Goal: Ask a question: Seek information or help from site administrators or community

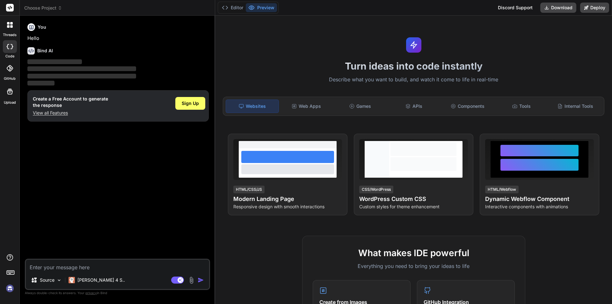
click at [90, 266] on textarea at bounding box center [117, 265] width 183 height 11
type textarea "x"
type textarea "a"
type textarea "x"
type textarea "a"
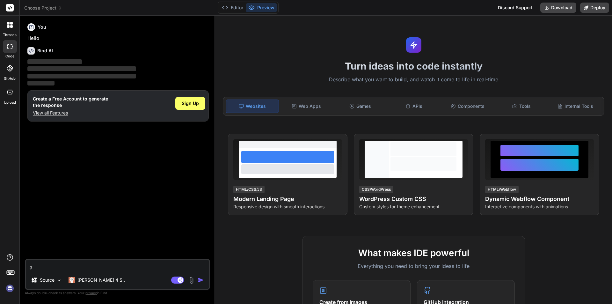
click at [198, 280] on img "button" at bounding box center [201, 280] width 6 height 6
click at [198, 278] on img "button" at bounding box center [201, 280] width 6 height 6
click at [196, 106] on span "Sign Up" at bounding box center [190, 103] width 17 height 6
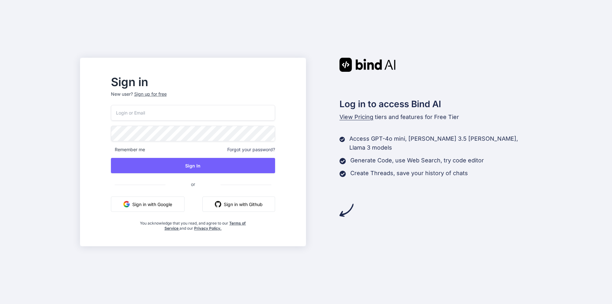
click at [162, 111] on input "email" at bounding box center [193, 113] width 164 height 16
paste input "Xoey.Horstman@VertexInbox.com"
type input "Xoey.Horstman@VertexInbox.com"
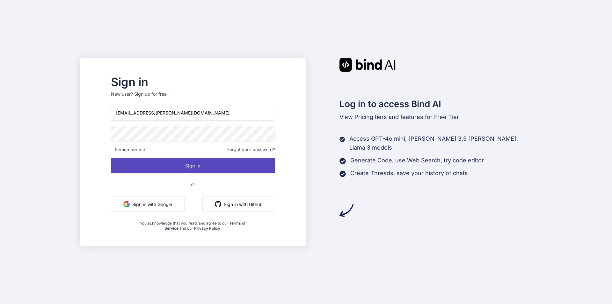
click at [191, 161] on button "Sign In" at bounding box center [193, 165] width 164 height 15
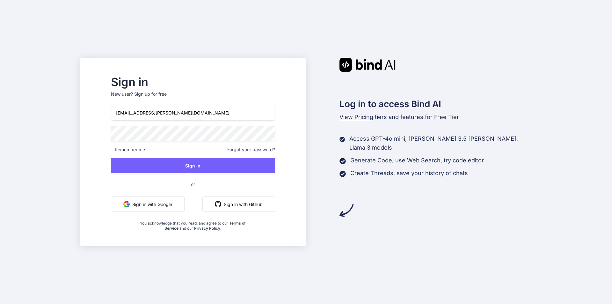
click at [220, 114] on input "Xoey.Horstman@VertexInbox.com" at bounding box center [193, 113] width 164 height 16
click at [167, 95] on div "Sign up for free" at bounding box center [150, 94] width 33 height 6
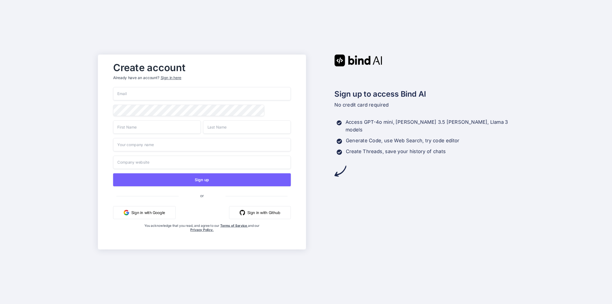
click at [168, 95] on input "email" at bounding box center [202, 93] width 178 height 13
click at [159, 92] on input "email" at bounding box center [202, 93] width 178 height 13
drag, startPoint x: 159, startPoint y: 92, endPoint x: 146, endPoint y: 91, distance: 13.1
click at [146, 91] on input "email" at bounding box center [202, 93] width 178 height 13
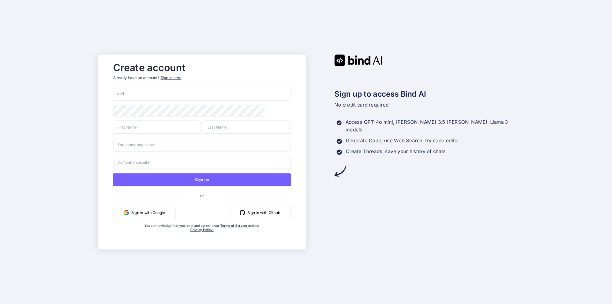
type input "asd"
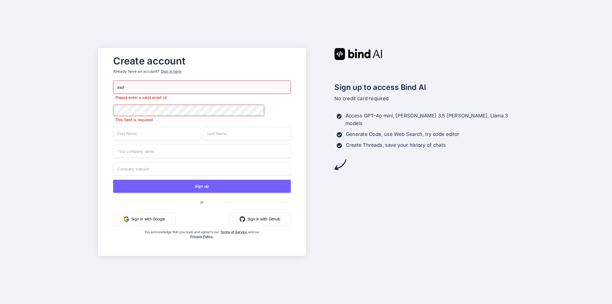
drag, startPoint x: 130, startPoint y: 90, endPoint x: 109, endPoint y: 89, distance: 21.7
click at [109, 89] on div "Create account Already have an account? Sign in here asd Please enter a valid e…" at bounding box center [201, 151] width 191 height 199
paste input "Xoey.Horstman@VertexInbox.com"
click at [190, 87] on input "Xoey.Horstman@VertexInbox.com" at bounding box center [202, 87] width 178 height 13
click at [190, 87] on input "xoey.Horstman@vertexInbox.com" at bounding box center [202, 87] width 178 height 13
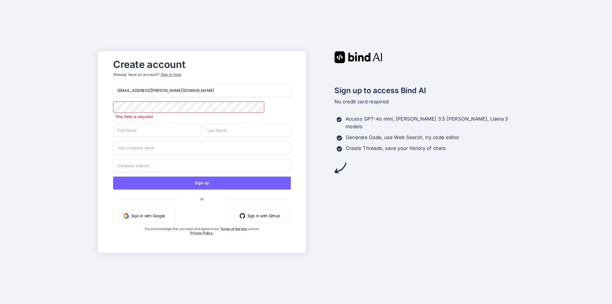
drag, startPoint x: 190, startPoint y: 87, endPoint x: 71, endPoint y: 88, distance: 118.9
click at [71, 88] on div "Create account Already have an account? Sign in here xoey.Horstman@vertexInbox.…" at bounding box center [306, 152] width 612 height 304
paste input "Xoey.Horstman@Fusion"
type input "Xoey.Horstman@FusionInbox.com"
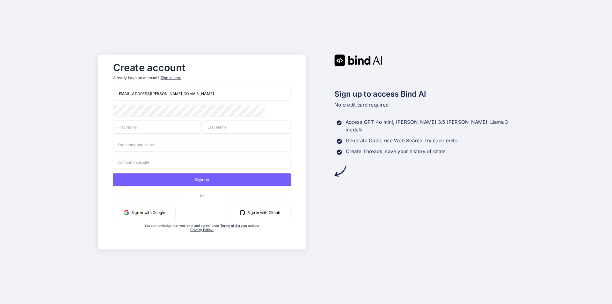
click at [178, 128] on input "text" at bounding box center [157, 126] width 88 height 13
type input "asd"
click at [236, 130] on input "text" at bounding box center [247, 126] width 88 height 13
type input "asd"
click at [184, 147] on input "text" at bounding box center [202, 144] width 178 height 13
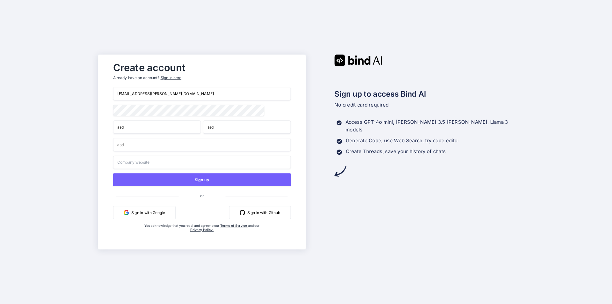
type input "asd"
click at [183, 164] on input "text" at bounding box center [202, 162] width 178 height 13
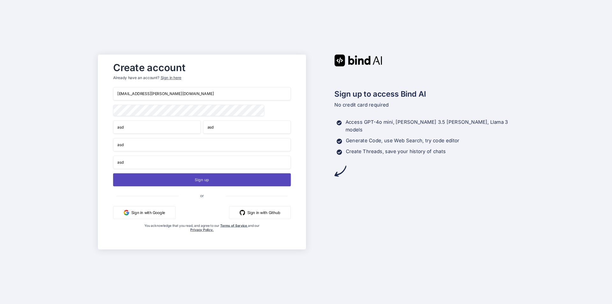
type input "asd"
click at [199, 180] on button "Sign up" at bounding box center [202, 179] width 178 height 13
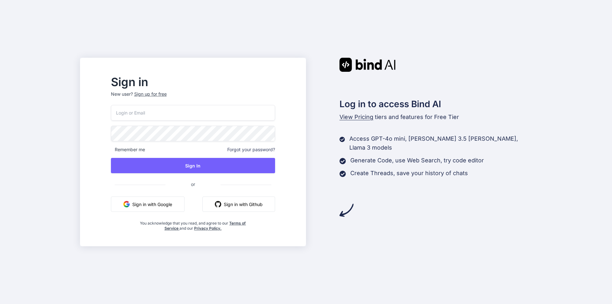
click at [172, 115] on input "email" at bounding box center [193, 113] width 164 height 16
paste input "Xoey.Horstman@FusionInbox.com"
type input "Xoey.Horstman@FusionInbox.com"
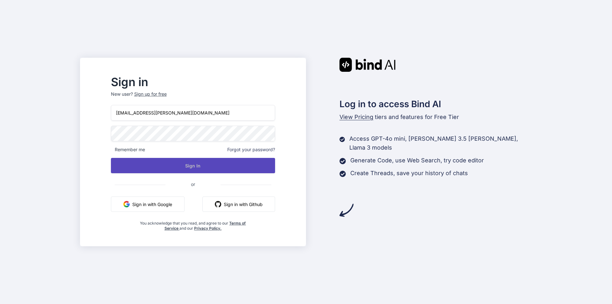
click at [220, 168] on button "Sign In" at bounding box center [193, 165] width 164 height 15
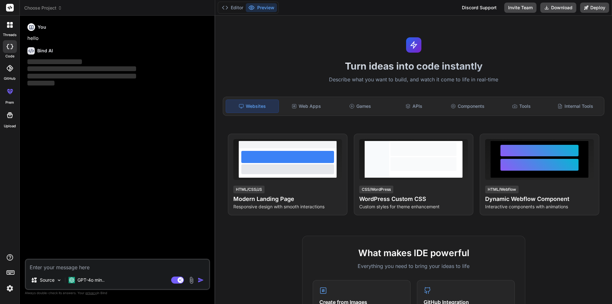
click at [10, 289] on img at bounding box center [9, 288] width 11 height 11
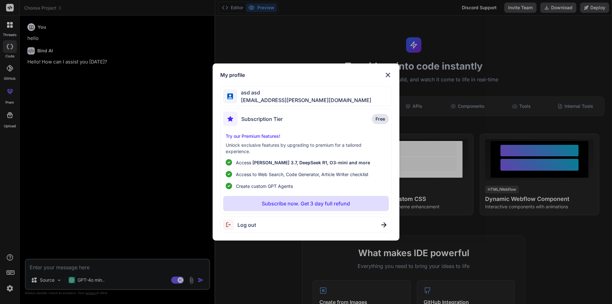
click at [10, 289] on div "My profile asd asd [EMAIL_ADDRESS][PERSON_NAME][DOMAIN_NAME] Subscription Tier …" at bounding box center [306, 152] width 612 height 304
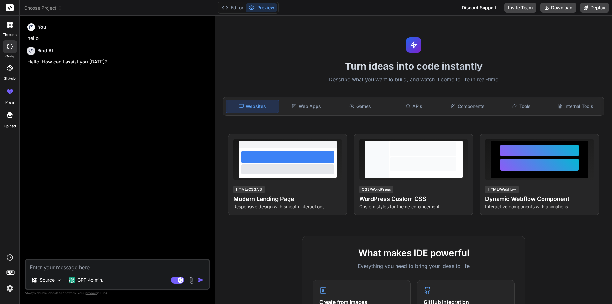
type textarea "x"
click at [87, 268] on textarea at bounding box center [117, 265] width 183 height 11
click at [72, 270] on textarea at bounding box center [117, 265] width 183 height 11
type textarea "t"
type textarea "x"
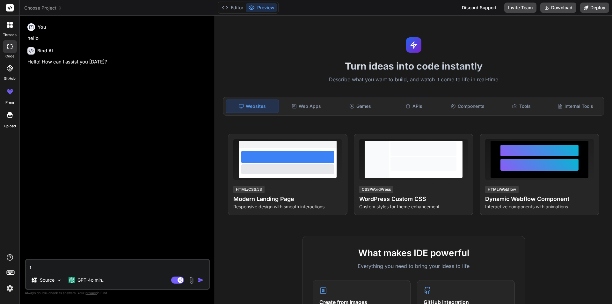
type textarea "te"
type textarea "x"
type textarea "tel"
type textarea "x"
type textarea "tell"
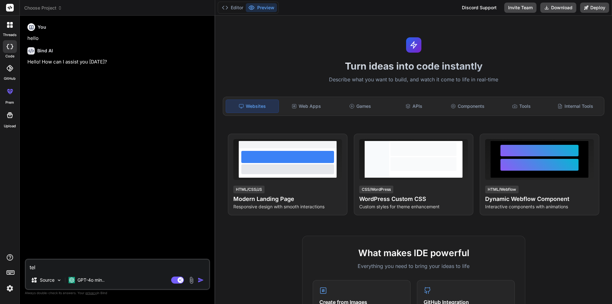
type textarea "x"
type textarea "tell"
type textarea "x"
type textarea "tell m"
type textarea "x"
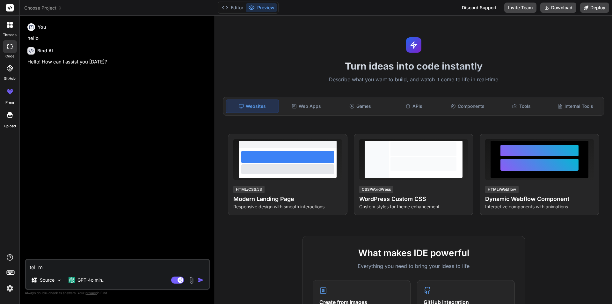
type textarea "tell me"
type textarea "x"
type textarea "tell me"
type textarea "x"
type textarea "tell me a"
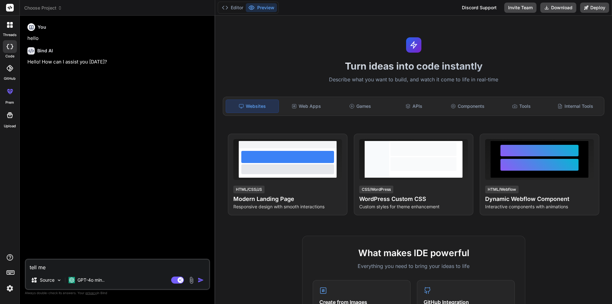
type textarea "x"
type textarea "tell me ab"
type textarea "x"
type textarea "tell me abo"
type textarea "x"
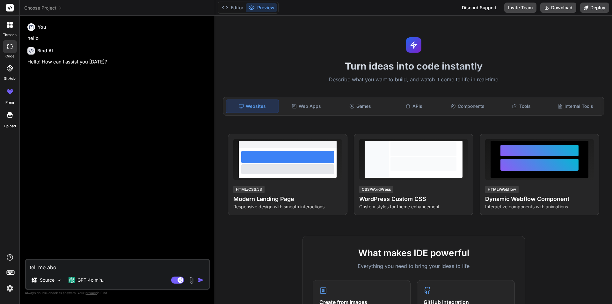
type textarea "tell me abov"
type textarea "x"
type textarea "tell me above"
type textarea "x"
type textarea "tell me above"
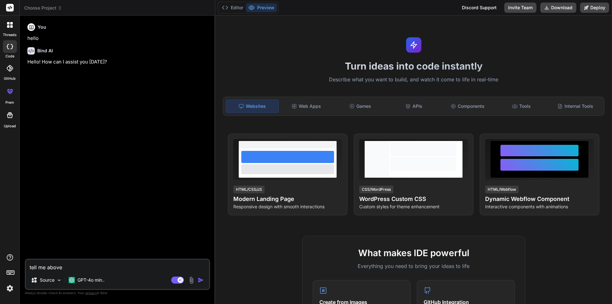
type textarea "x"
type textarea "tell me above n"
type textarea "x"
type textarea "tell me above ne"
type textarea "x"
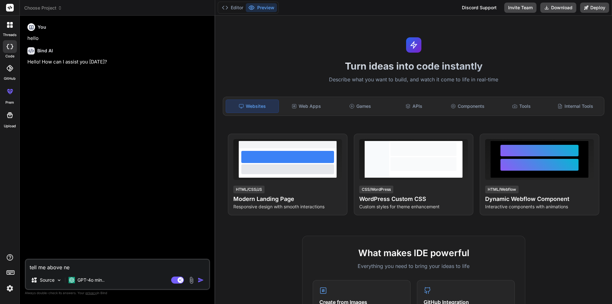
type textarea "tell me above new"
type textarea "x"
type textarea "tell me above new"
type textarea "x"
type textarea "tell me above new a"
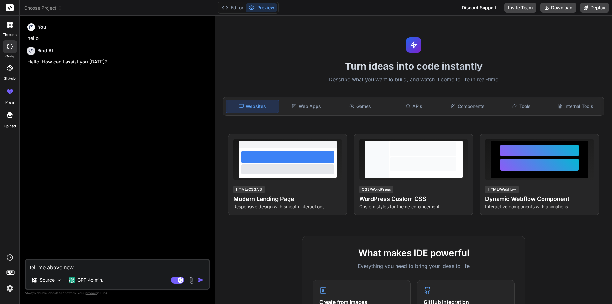
type textarea "x"
type textarea "tell me above new ar"
type textarea "x"
type textarea "tell me above new arc"
type textarea "x"
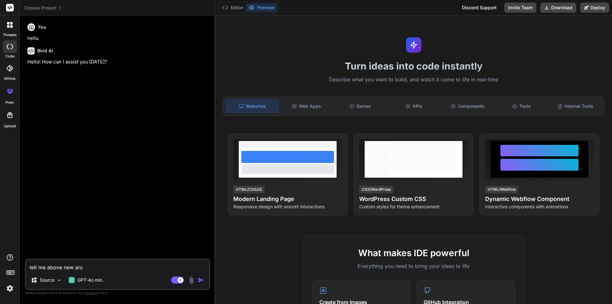
type textarea "tell me above new arch"
type textarea "x"
type textarea "tell me above new archi"
type textarea "x"
type textarea "tell me above new [PERSON_NAME]"
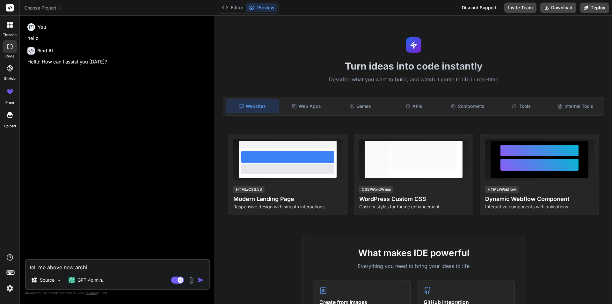
type textarea "x"
type textarea "tell me above new archite"
type textarea "x"
type textarea "tell me above new architec"
type textarea "x"
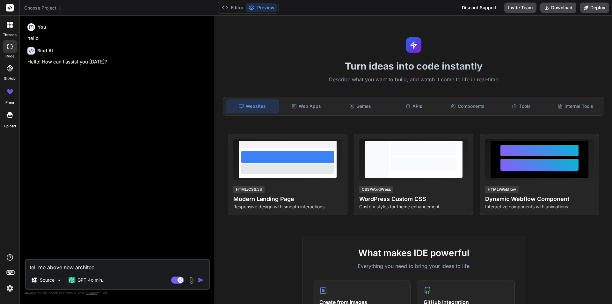
type textarea "tell me above new architech"
type textarea "x"
type textarea "tell me above new architecht"
type textarea "x"
type textarea "tell me above new architechtu"
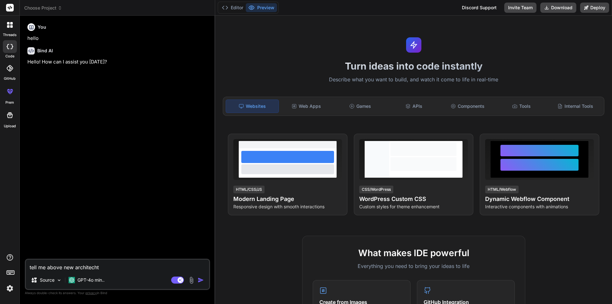
type textarea "x"
type textarea "tell me above new architechtur"
type textarea "x"
type textarea "tell me above new architechture"
type textarea "x"
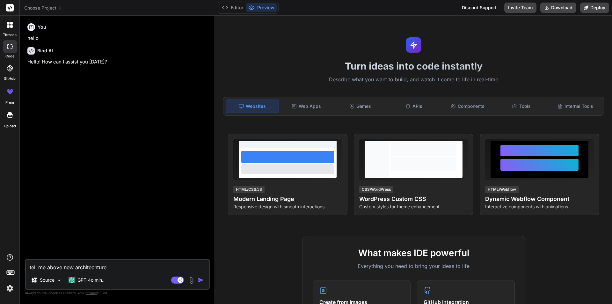
type textarea "tell me above new architechture"
type textarea "x"
type textarea "tell me above new architechture a"
type textarea "x"
type textarea "tell me above new architechture an"
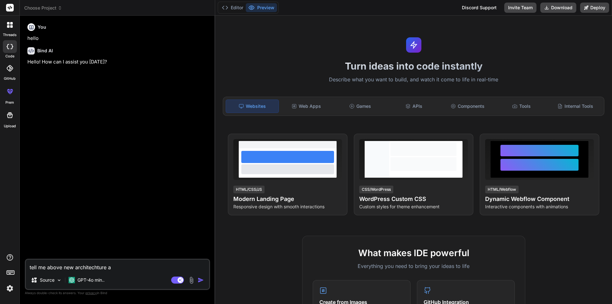
type textarea "x"
type textarea "tell me above new architechture and"
type textarea "x"
type textarea "tell me above new architechture and"
type textarea "x"
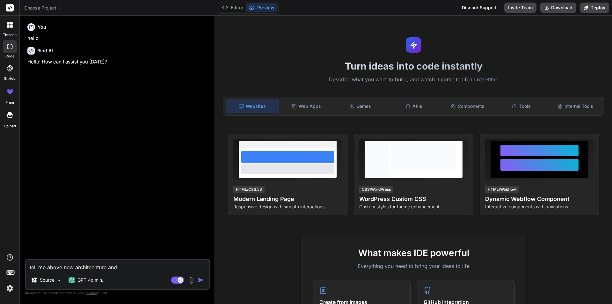
type textarea "tell me above new architecture and"
type textarea "x"
type textarea "tell me above new architecture and o"
type textarea "x"
type textarea "tell me above new architecture and ol"
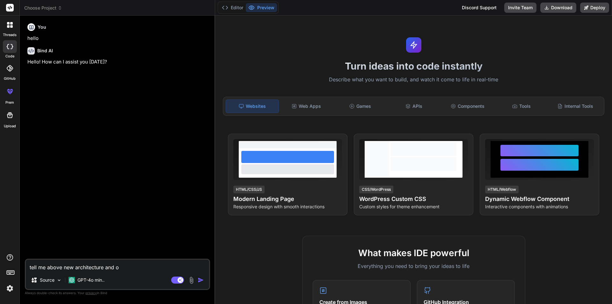
type textarea "x"
type textarea "tell me above new architecture and old"
type textarea "x"
type textarea "tell me above new architecture and old"
type textarea "x"
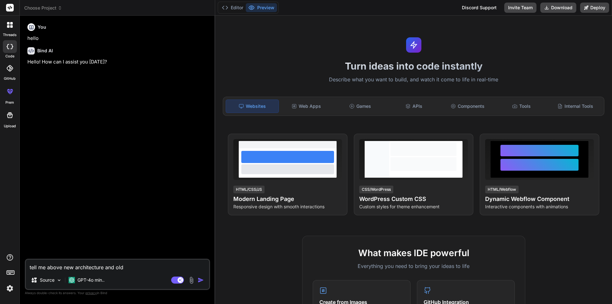
type textarea "tell me above new architecture and old a"
type textarea "x"
type textarea "tell me above new architecture and old ar"
type textarea "x"
type textarea "tell me above new architecture and old art"
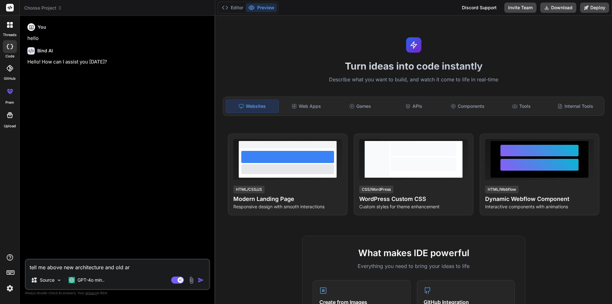
type textarea "x"
type textarea "tell me above new architecture and old ar"
type textarea "x"
type textarea "tell me above new architecture and old arh"
type textarea "x"
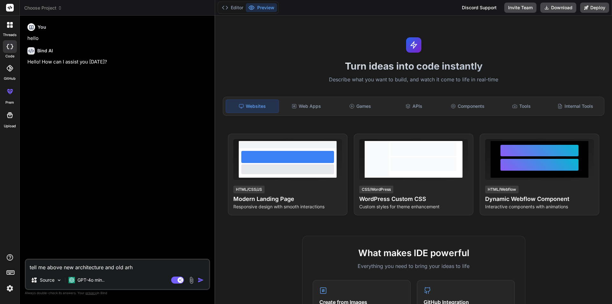
type textarea "tell me above new architecture and old arhi"
type textarea "x"
type textarea "tell me above new architecture and old arhit"
type textarea "x"
type textarea "tell me above new architecture and [GEOGRAPHIC_DATA]"
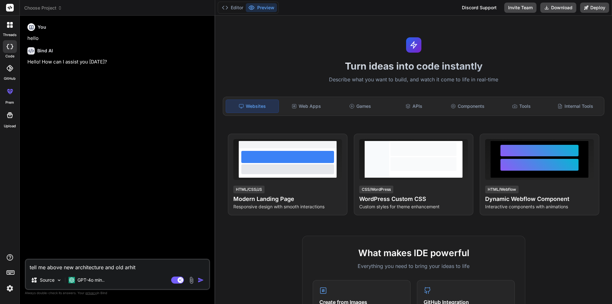
type textarea "x"
type textarea "tell me above new architecture and [GEOGRAPHIC_DATA]"
type textarea "x"
type textarea "tell me above new architecture and old arhitect"
type textarea "x"
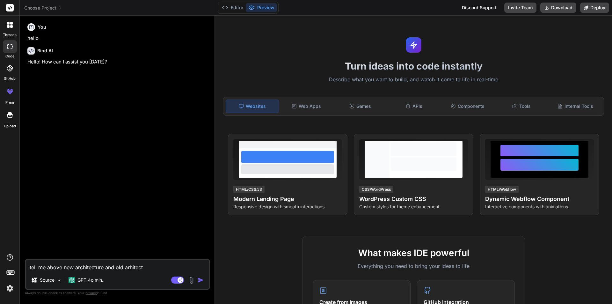
type textarea "tell me above new architecture and old arhitectu"
type textarea "x"
type textarea "tell me above new architecture and old arhitectur"
type textarea "x"
type textarea "tell me above new architecture and old arhitecture"
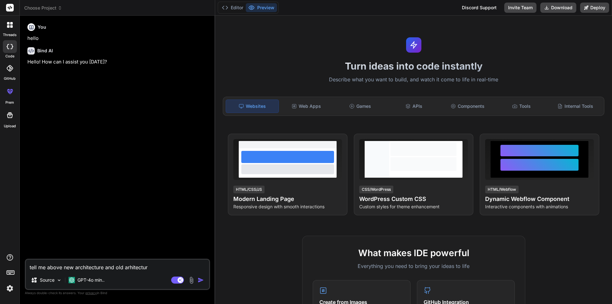
type textarea "x"
type textarea "tell me above new architecture and old arhitecture"
type textarea "x"
type textarea "tell me above new architecture and old arhitecture i"
type textarea "x"
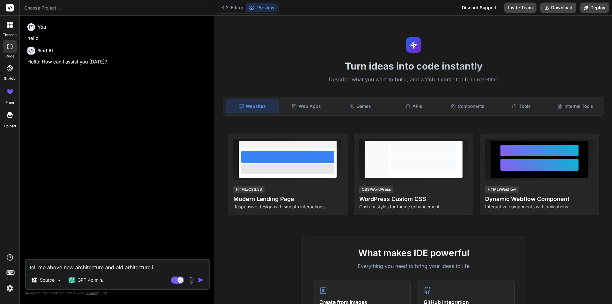
type textarea "tell me above new architecture and old arhitecture in"
type textarea "x"
type textarea "tell me above new architecture and old arhitecture in"
type textarea "x"
type textarea "tell me above new architecture and old arhitecture in r"
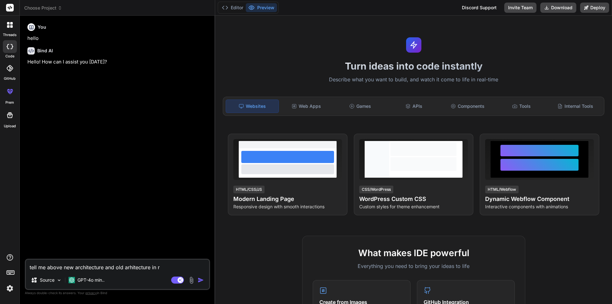
type textarea "x"
type textarea "tell me above new architecture and old arhitecture in re"
type textarea "x"
type textarea "tell me above new architecture and old arhitecture in rea"
type textarea "x"
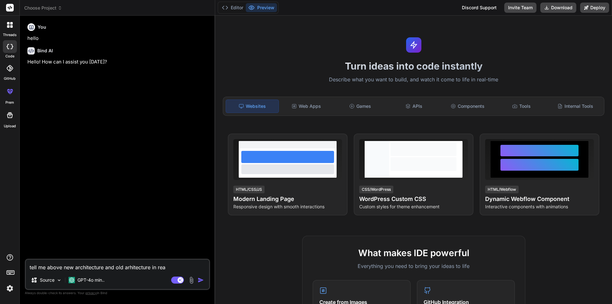
type textarea "tell me above new architecture and old arhitecture in reac"
type textarea "x"
type textarea "tell me above new architecture and old arhitecture in react"
type textarea "x"
type textarea "tell me above new architecture and old arhitecture in react"
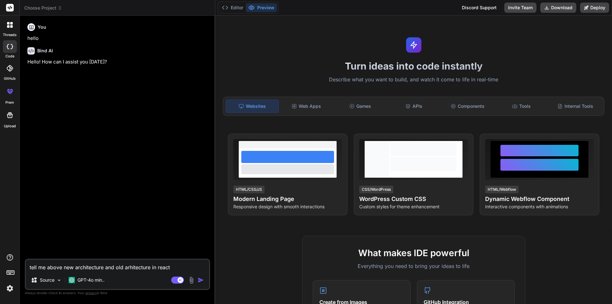
type textarea "x"
type textarea "tell me above new architecture and old arhitecture in react n"
type textarea "x"
type textarea "tell me above new architecture and old arhitecture in react na"
type textarea "x"
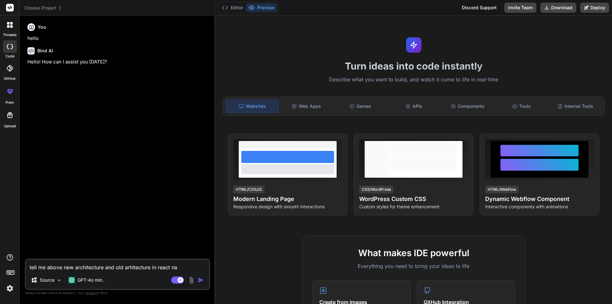
type textarea "tell me above new architecture and old arhitecture in react nat"
type textarea "x"
type textarea "tell me above new architecture and old arhitecture in react nati"
type textarea "x"
type textarea "tell me above new architecture and old arhitecture in react nativ"
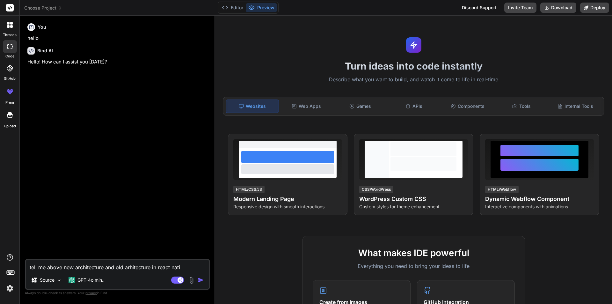
type textarea "x"
type textarea "tell me above new architecture and old arhitecture in react native"
type textarea "x"
type textarea "tell me above new architecture and old arhitecture in react native"
type textarea "x"
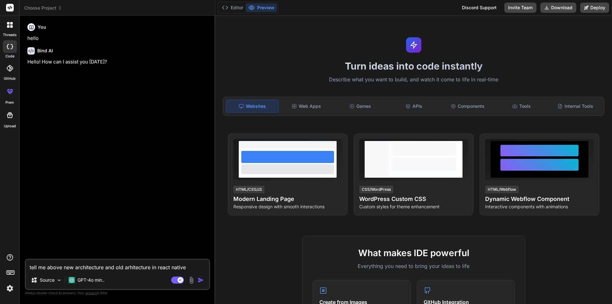
type textarea "tell me above new architecture and old arhitecture in react native u"
type textarea "x"
type textarea "tell me above new architecture and old arhitecture in react native us"
type textarea "x"
type textarea "tell me above new architecture and old arhitecture in react native usi"
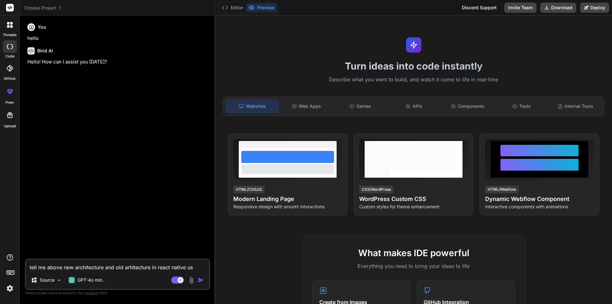
type textarea "x"
type textarea "tell me above new architecture and old arhitecture in react native usin"
type textarea "x"
type textarea "tell me above new architecture and old arhitecture in react native using"
type textarea "x"
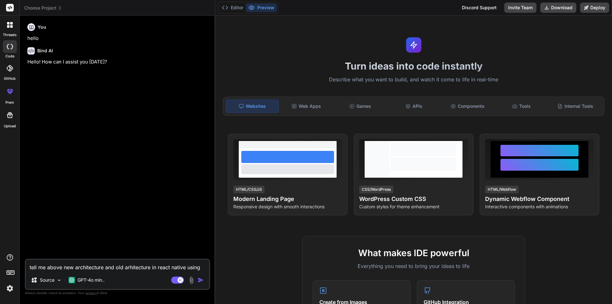
type textarea "tell me above new architecture and old arhitecture in react native using"
type textarea "x"
type textarea "tell me above new architecture and old arhitecture in react native using H"
type textarea "x"
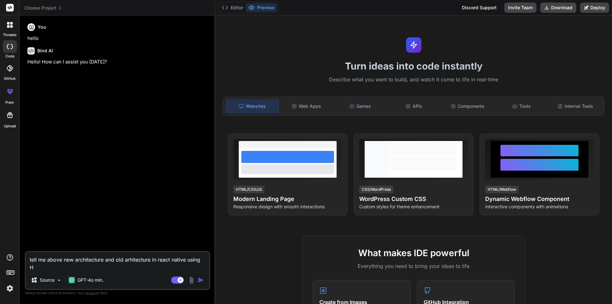
type textarea "tell me above new architecture and old arhitecture in react native using Hi"
type textarea "x"
type textarea "tell me above new architecture and old arhitecture in react native using Hin"
type textarea "x"
type textarea "tell me above new architecture and old arhitecture in react native using Hi"
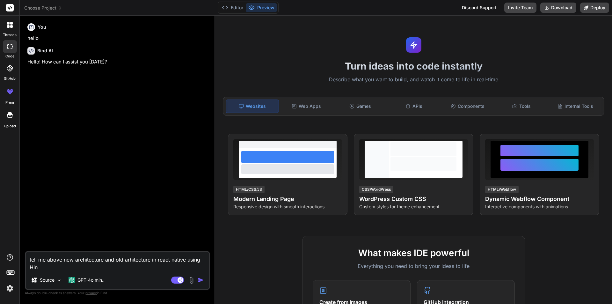
type textarea "x"
type textarea "tell me above new architecture and old arhitecture in react native using HiE"
type textarea "x"
type textarea "tell me above new architecture and old arhitecture in react native using [PERSO…"
type textarea "x"
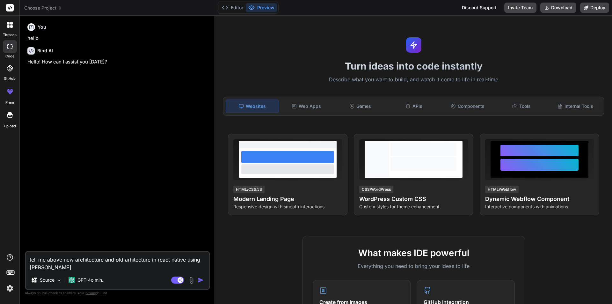
type textarea "tell me above new architecture and old arhitecture in react native using HiEnf"
type textarea "x"
type textarea "tell me above new architecture and old arhitecture in react native using HiEnfl"
type textarea "x"
type textarea "tell me above new architecture and old arhitecture in react native using HiEnf"
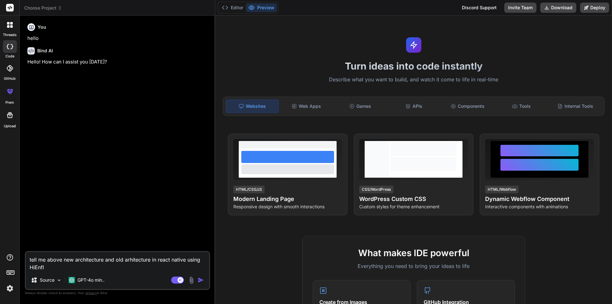
type textarea "x"
type textarea "tell me above new architecture and old arhitecture in react native using [PERSO…"
type textarea "x"
type textarea "tell me above new architecture and old arhitecture in react native using [PERSO…"
type textarea "x"
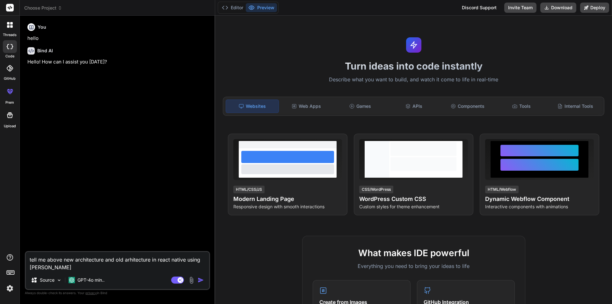
type textarea "tell me above new architecture and old arhitecture in react native using HiEngl"
type textarea "x"
type textarea "tell me above new architecture and old arhitecture in react native using HiEngli"
type textarea "x"
type textarea "tell me above new architecture and old arhitecture in react native using HiEngl…"
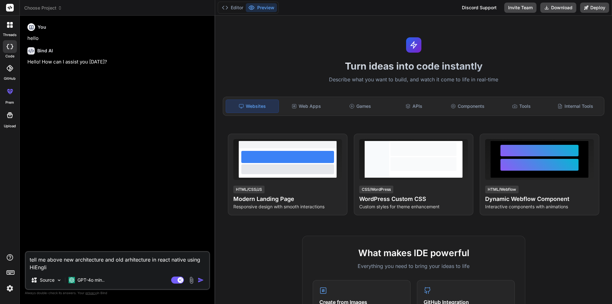
type textarea "x"
type textarea "tell me above new architecture and old arhitecture in react native using HiEngl…"
type textarea "x"
type textarea "tell me above new architecture and old arhitecture in react native using HiEngl…"
type textarea "x"
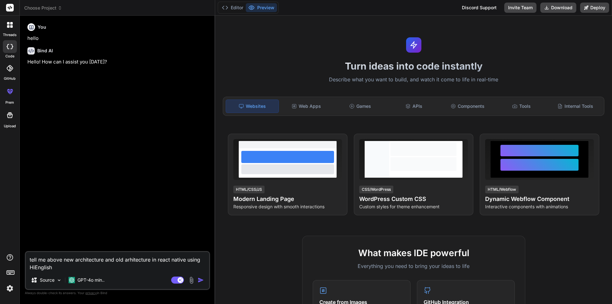
type textarea "tell me above new architecture and old arhitecture in react native using HiEngl…"
type textarea "x"
type textarea "tell me above new architecture and old arhitecture in react native using HiEngl…"
type textarea "x"
type textarea "tell me above new architecture and old arhitecture in react native using HiEngl…"
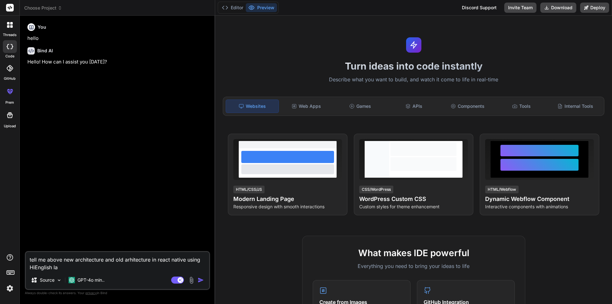
type textarea "x"
type textarea "tell me above new architecture and old arhitecture in react native using HiEngl…"
type textarea "x"
type textarea "tell me above new architecture and old arhitecture in react native using HiEngl…"
type textarea "x"
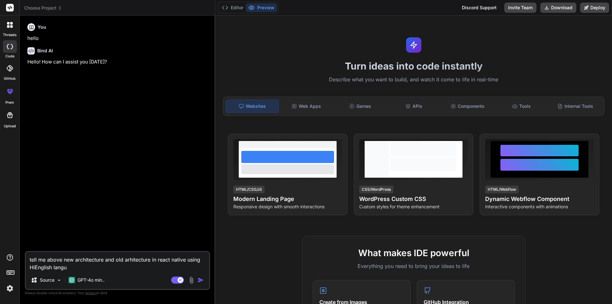
type textarea "tell me above new architecture and old arhitecture in react native using HiEngl…"
type textarea "x"
type textarea "tell me above new architecture and old arhitecture in react native using HiEngl…"
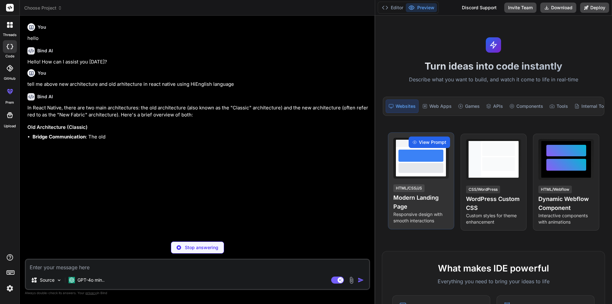
drag, startPoint x: 215, startPoint y: 158, endPoint x: 430, endPoint y: 143, distance: 215.7
click at [430, 143] on div "Choose Project Created with Pixso. Bind AI Web Search Created with Pixso. Code …" at bounding box center [316, 152] width 592 height 304
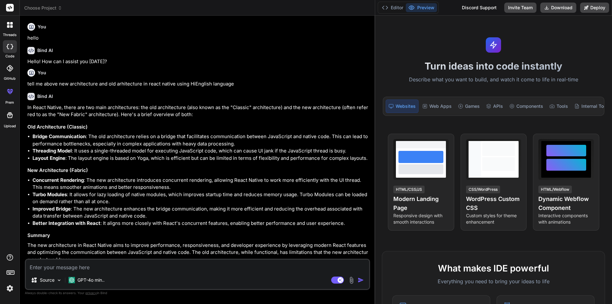
scroll to position [6, 0]
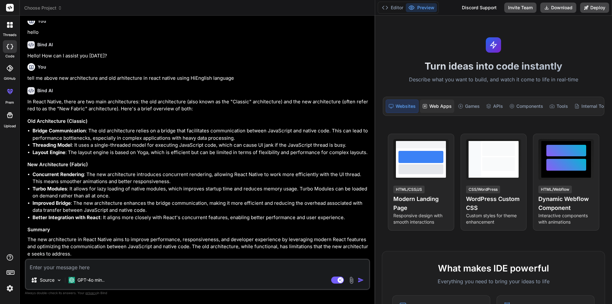
click at [441, 102] on div "Web Apps" at bounding box center [437, 105] width 34 height 13
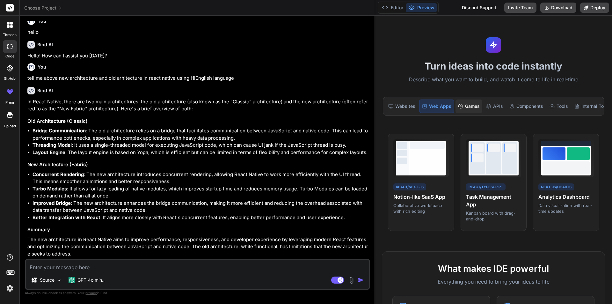
click at [479, 104] on div "Games" at bounding box center [469, 105] width 27 height 13
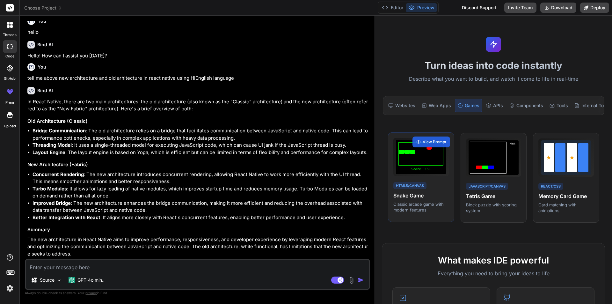
scroll to position [0, 0]
click at [491, 110] on div "APIs" at bounding box center [495, 105] width 22 height 13
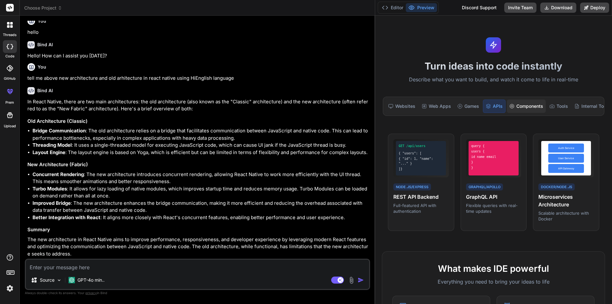
click at [528, 103] on div "Components" at bounding box center [526, 105] width 39 height 13
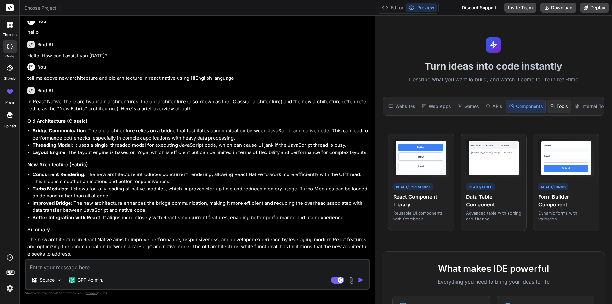
click at [562, 113] on div "Tools" at bounding box center [559, 105] width 24 height 13
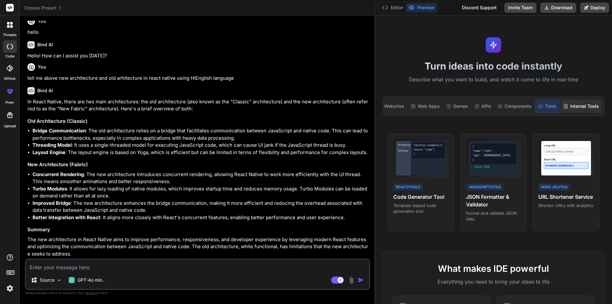
click at [579, 107] on div "Internal Tools" at bounding box center [581, 105] width 41 height 13
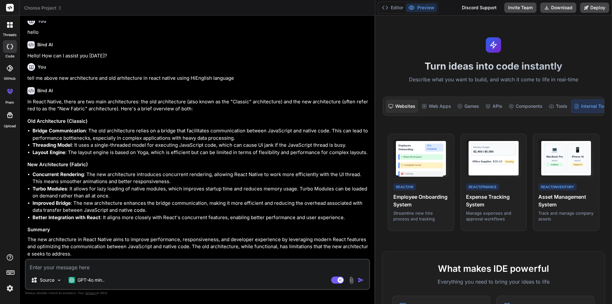
click at [388, 105] on icon at bounding box center [390, 106] width 5 height 5
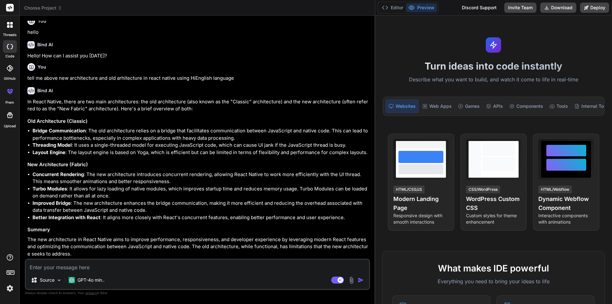
click at [104, 145] on li "Threading Model : It uses a single-threaded model for executing JavaScript code…" at bounding box center [201, 145] width 336 height 7
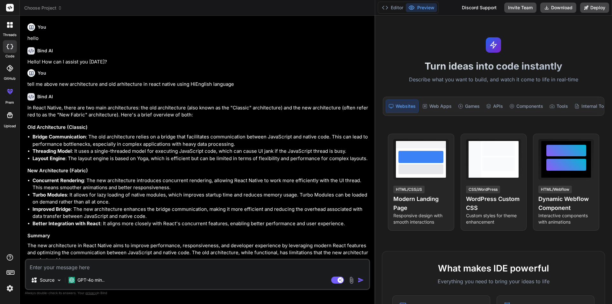
scroll to position [6, 0]
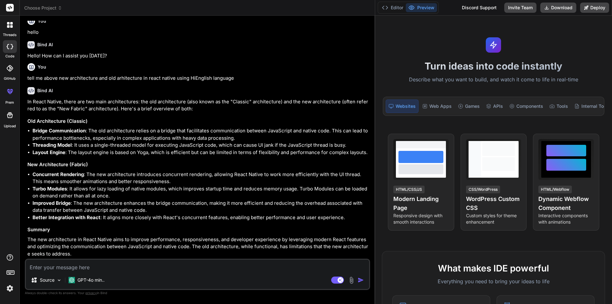
click at [245, 163] on h3 "New Architecture (Fabric)" at bounding box center [197, 164] width 341 height 7
